Goal: Task Accomplishment & Management: Manage account settings

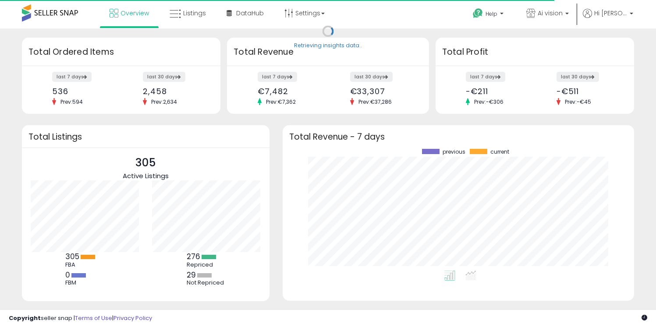
scroll to position [122, 334]
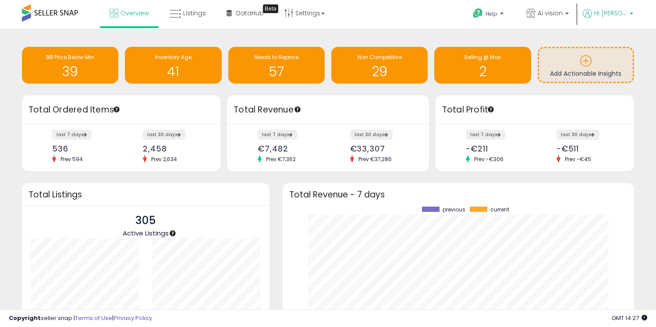
click at [630, 13] on b at bounding box center [632, 16] width 4 height 6
click at [614, 44] on link "Account" at bounding box center [613, 47] width 23 height 8
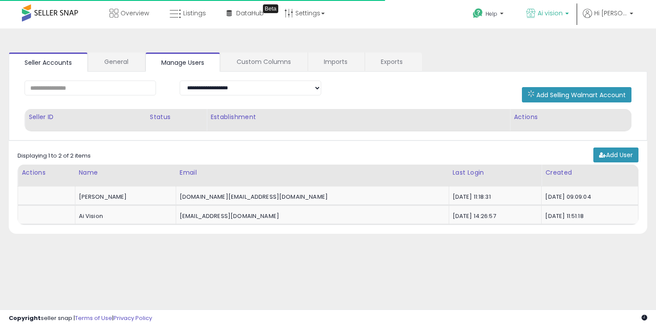
click at [569, 13] on b at bounding box center [567, 16] width 4 height 6
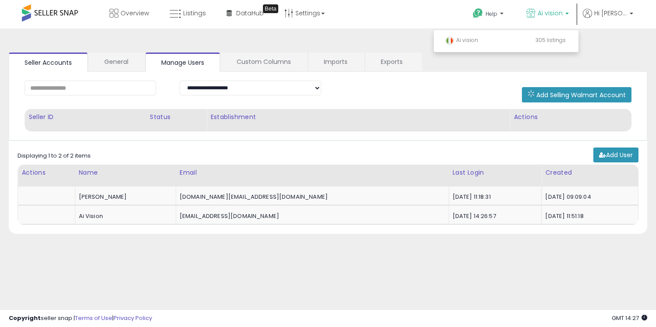
click at [631, 51] on div "**********" at bounding box center [327, 219] width 647 height 364
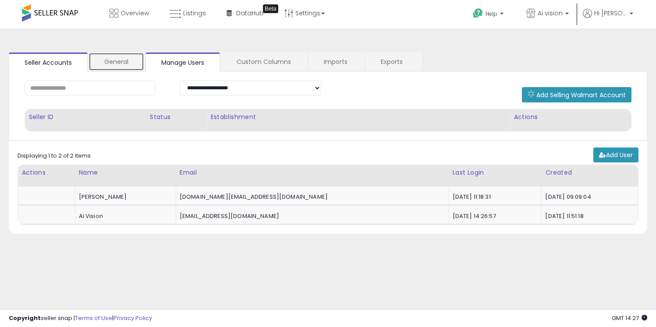
click at [110, 64] on link "General" at bounding box center [117, 62] width 56 height 18
click at [61, 63] on link "Seller Accounts" at bounding box center [48, 62] width 79 height 18
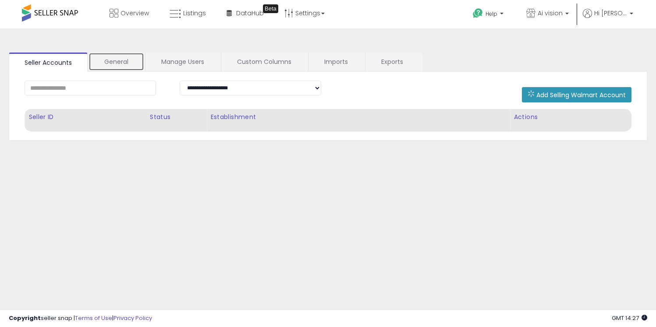
click at [114, 68] on link "General" at bounding box center [117, 62] width 56 height 18
click at [181, 64] on link "Manage Users" at bounding box center [183, 62] width 75 height 18
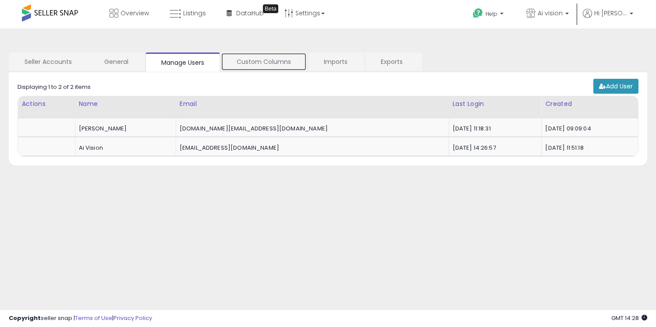
click at [262, 63] on link "Custom Columns" at bounding box center [264, 62] width 86 height 18
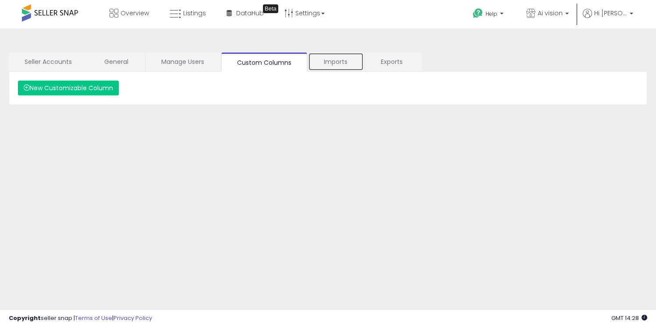
click at [341, 67] on link "Imports" at bounding box center [336, 62] width 56 height 18
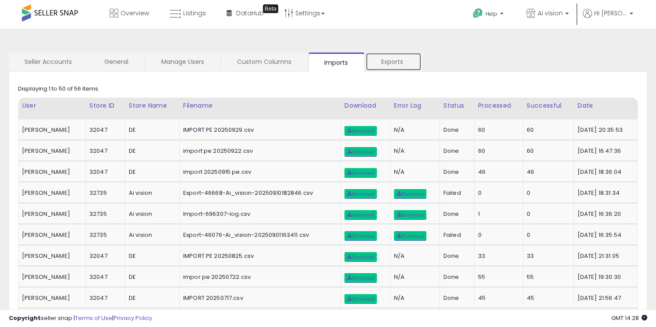
click at [387, 66] on link "Exports" at bounding box center [394, 62] width 56 height 18
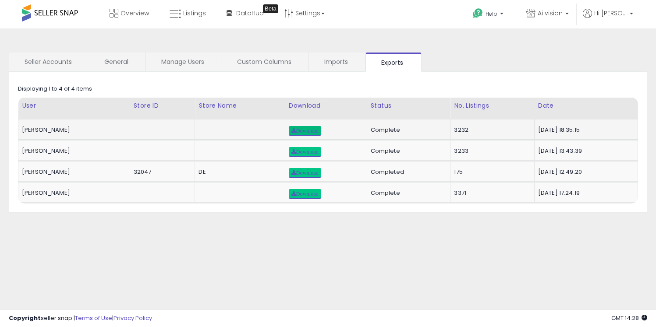
click at [294, 129] on span "Download" at bounding box center [304, 130] width 27 height 5
click at [328, 64] on link "Imports" at bounding box center [337, 62] width 56 height 18
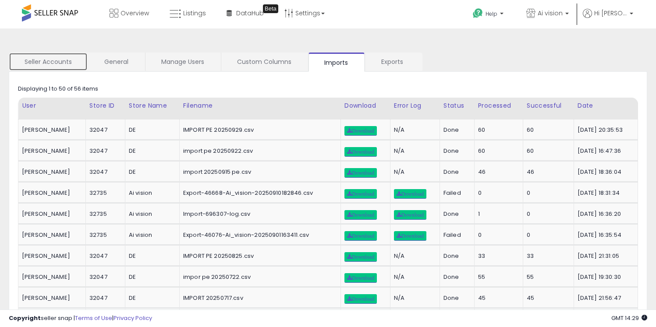
click at [54, 61] on link "Seller Accounts" at bounding box center [48, 62] width 79 height 18
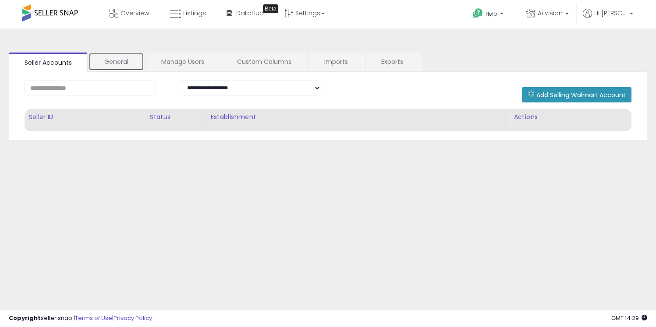
click at [110, 64] on link "General" at bounding box center [117, 62] width 56 height 18
click at [181, 57] on link "Manage Users" at bounding box center [183, 62] width 75 height 18
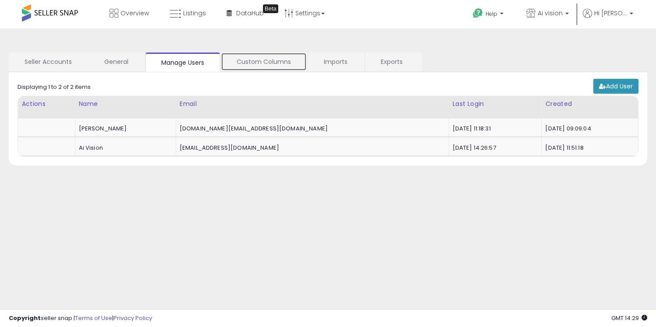
click at [260, 68] on link "Custom Columns" at bounding box center [264, 62] width 86 height 18
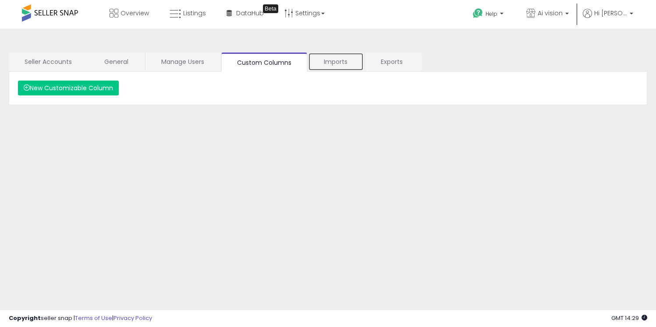
click at [332, 65] on link "Imports" at bounding box center [336, 62] width 56 height 18
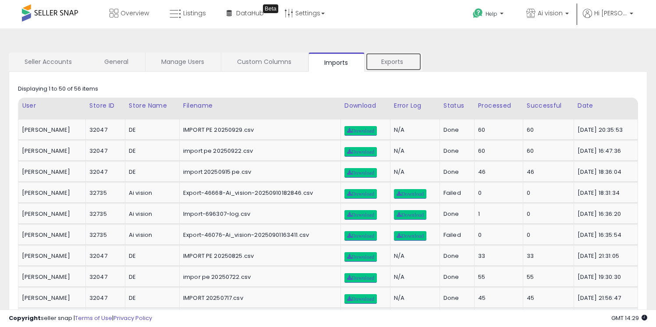
click at [384, 69] on link "Exports" at bounding box center [394, 62] width 56 height 18
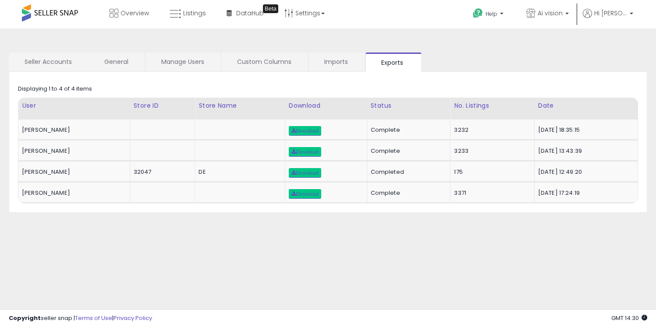
click at [64, 21] on span at bounding box center [50, 12] width 56 height 17
click at [63, 14] on span at bounding box center [50, 12] width 56 height 17
click at [134, 14] on span "Overview" at bounding box center [135, 13] width 28 height 9
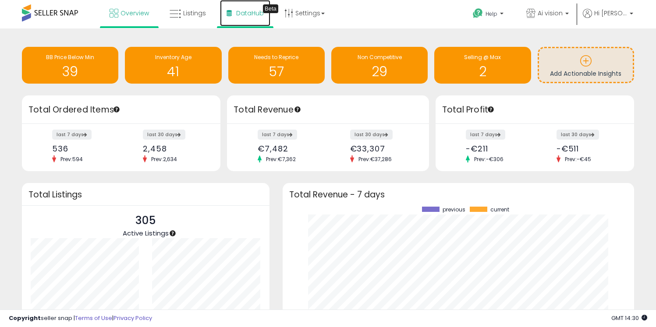
click at [257, 13] on span "DataHub" at bounding box center [250, 13] width 28 height 9
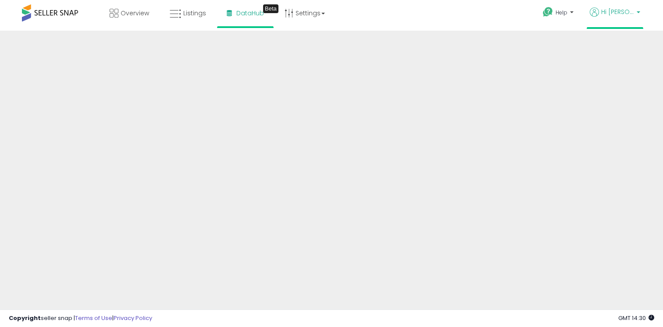
click at [625, 11] on span "Hi [PERSON_NAME]" at bounding box center [617, 11] width 33 height 9
click at [626, 46] on link "Account" at bounding box center [619, 45] width 23 height 8
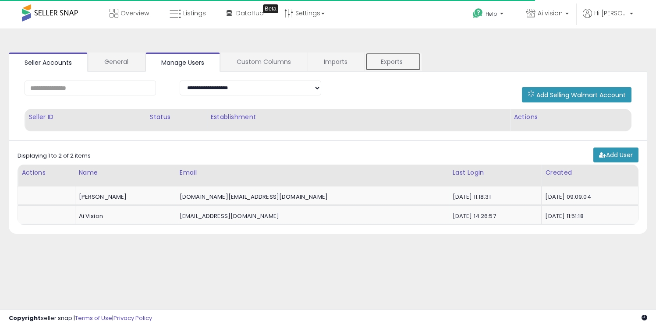
click at [394, 64] on link "Exports" at bounding box center [393, 62] width 56 height 18
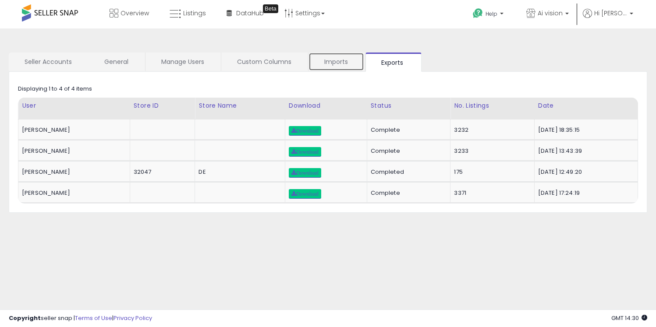
click at [334, 61] on link "Imports" at bounding box center [337, 62] width 56 height 18
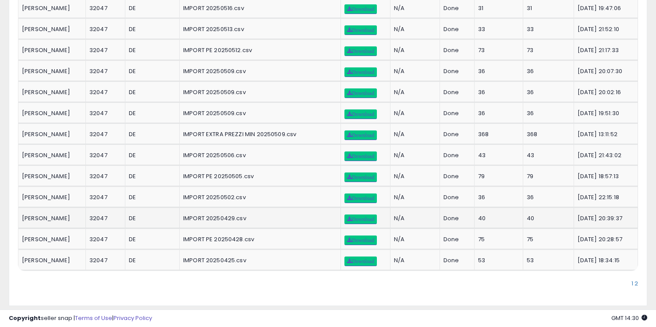
scroll to position [923, 0]
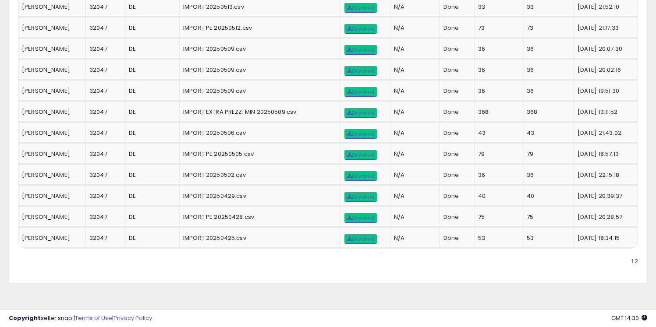
click at [636, 260] on link "2" at bounding box center [637, 261] width 4 height 8
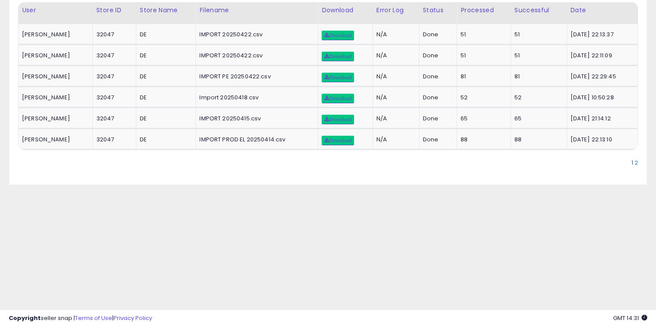
click at [632, 162] on link "1" at bounding box center [633, 163] width 3 height 8
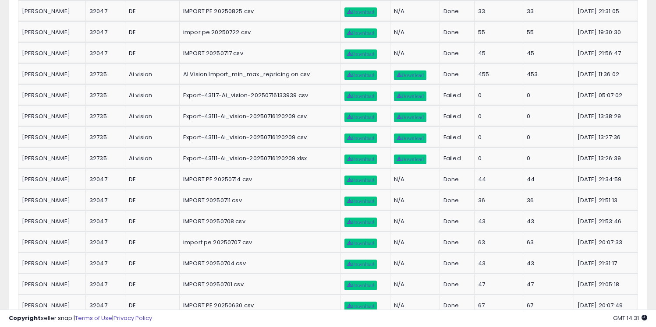
scroll to position [0, 0]
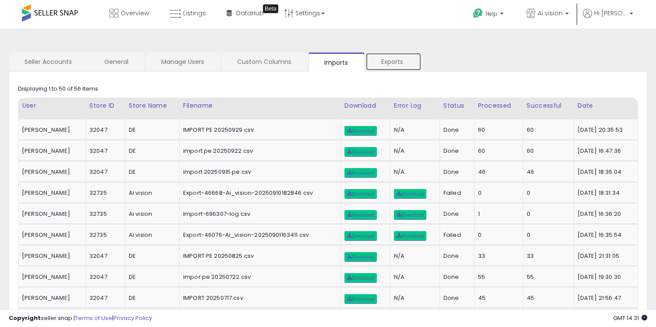
click at [383, 60] on link "Exports" at bounding box center [394, 62] width 56 height 18
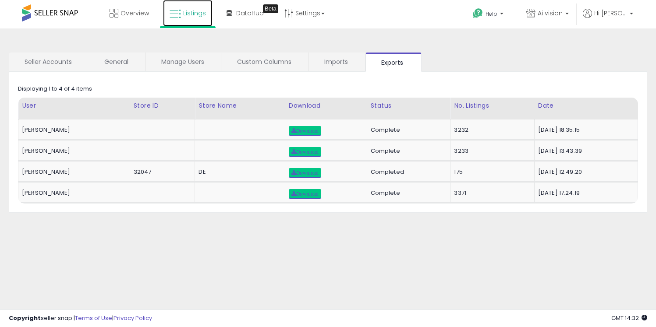
click at [204, 16] on span "Listings" at bounding box center [194, 13] width 23 height 9
